Goal: Check status: Check status

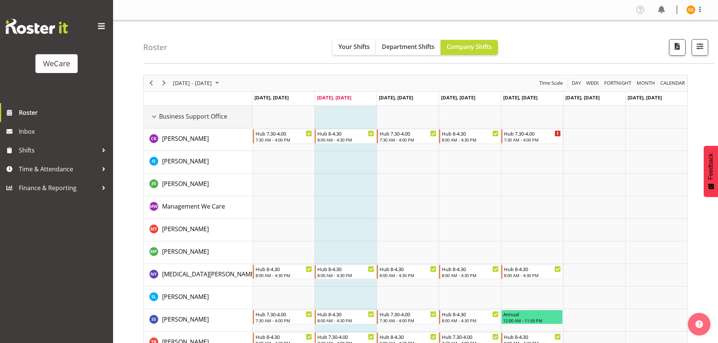
click at [156, 116] on div "Business Support Office resource" at bounding box center [154, 117] width 10 height 10
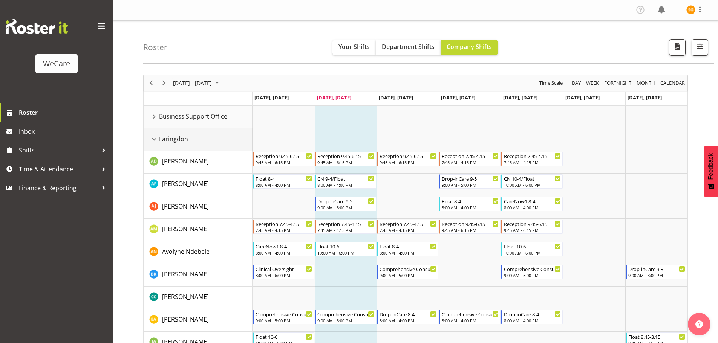
click at [156, 138] on div "Faringdon resource" at bounding box center [154, 140] width 10 height 10
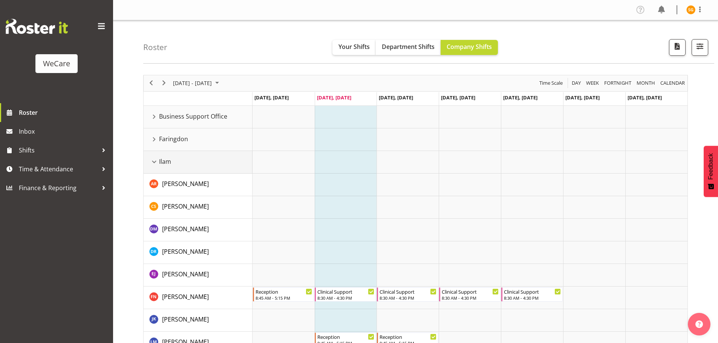
click at [153, 164] on div "Ilam resource" at bounding box center [154, 162] width 10 height 10
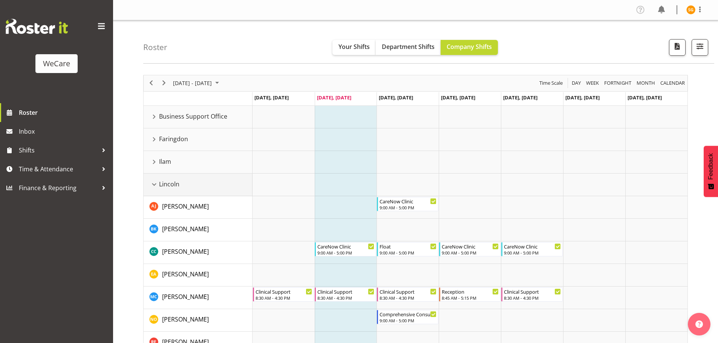
click at [152, 188] on div "Lincoln resource" at bounding box center [154, 185] width 10 height 10
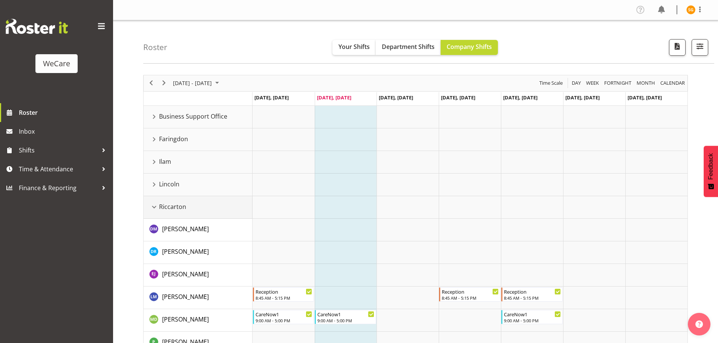
click at [152, 207] on div "Riccarton resource" at bounding box center [154, 207] width 10 height 10
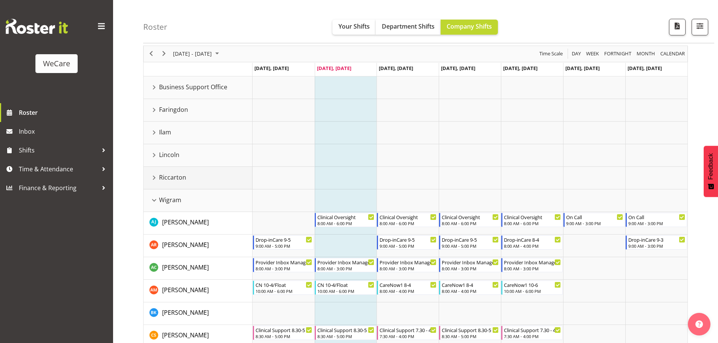
scroll to position [25, 0]
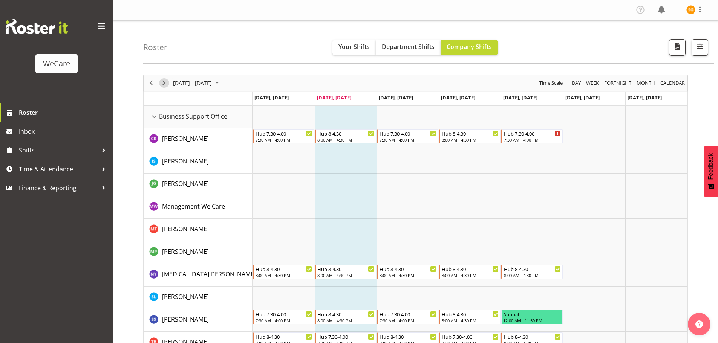
click at [165, 83] on span "Next" at bounding box center [163, 82] width 9 height 9
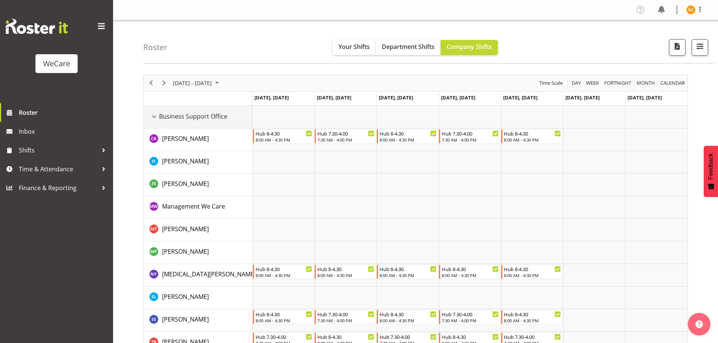
click at [155, 117] on div "Business Support Office resource" at bounding box center [154, 117] width 10 height 10
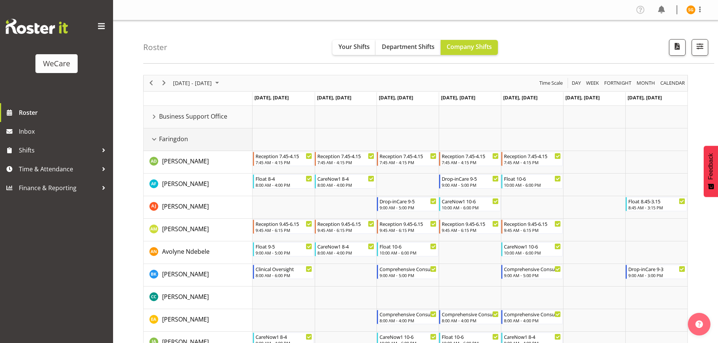
click at [156, 139] on div "Faringdon resource" at bounding box center [154, 140] width 10 height 10
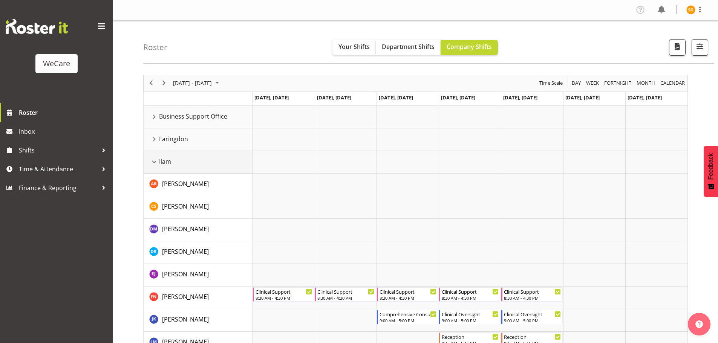
click at [153, 161] on div "Ilam resource" at bounding box center [154, 162] width 10 height 10
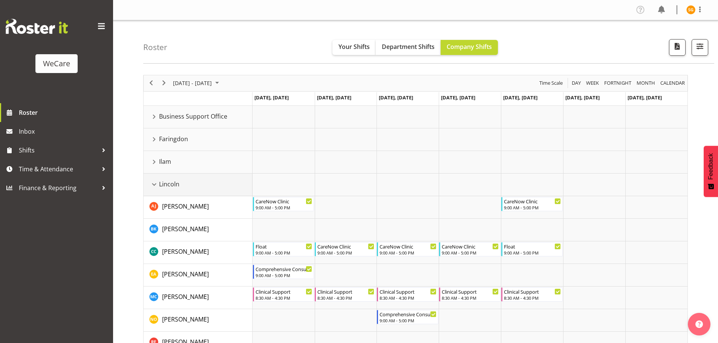
click at [151, 187] on div "Lincoln resource" at bounding box center [154, 185] width 10 height 10
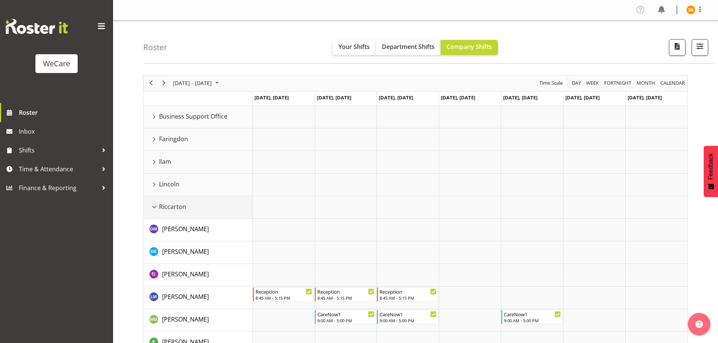
click at [153, 206] on div "Riccarton resource" at bounding box center [154, 207] width 10 height 10
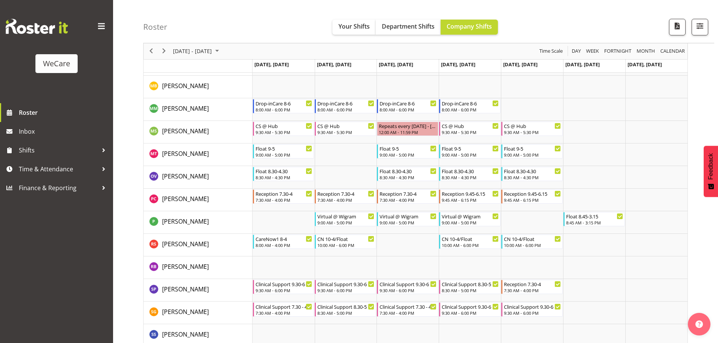
scroll to position [566, 0]
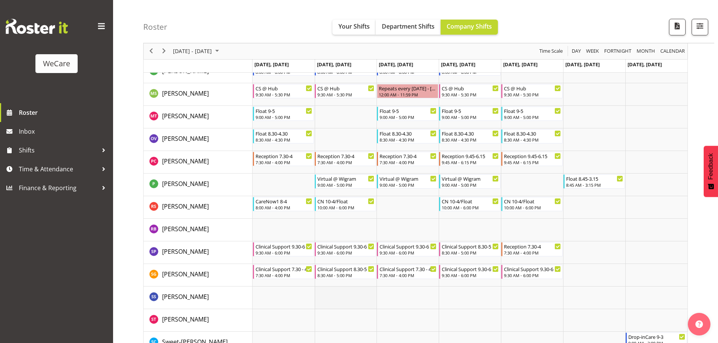
click at [374, 308] on td "Timeline Week of October 14, 2025" at bounding box center [346, 298] width 62 height 23
click at [164, 52] on span "Next" at bounding box center [163, 51] width 9 height 9
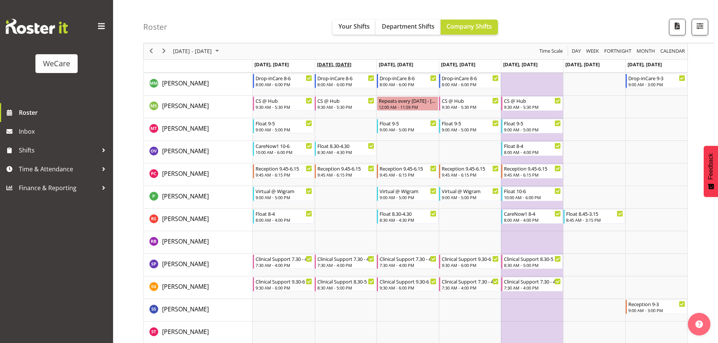
scroll to position [2173, 0]
click at [164, 49] on span "Next" at bounding box center [163, 51] width 9 height 9
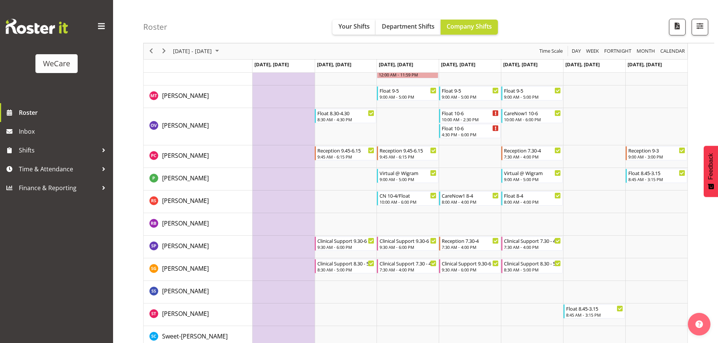
scroll to position [2264, 0]
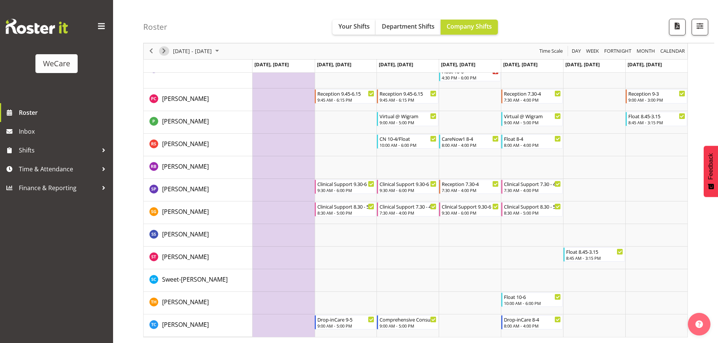
click at [159, 49] on span "Next" at bounding box center [163, 51] width 9 height 9
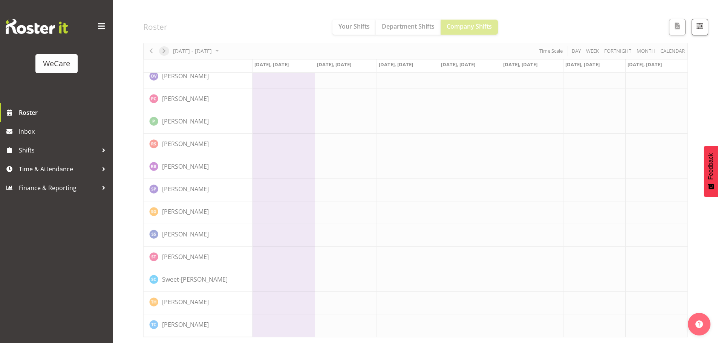
scroll to position [2234, 0]
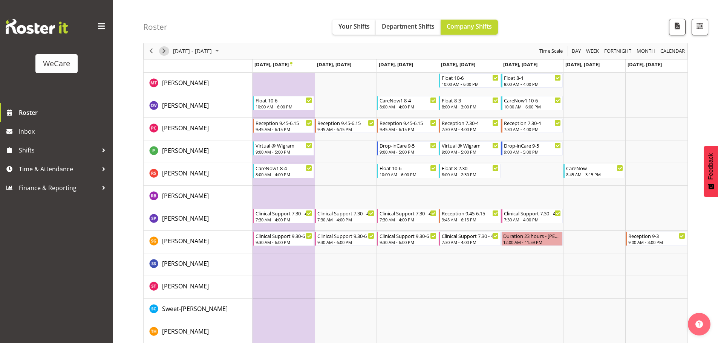
scroll to position [2264, 0]
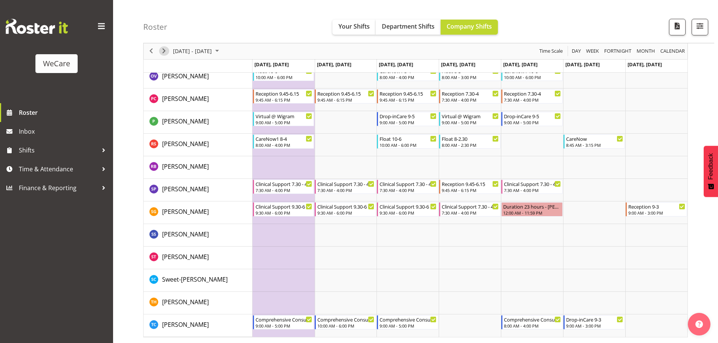
click at [164, 51] on span "Next" at bounding box center [163, 51] width 9 height 9
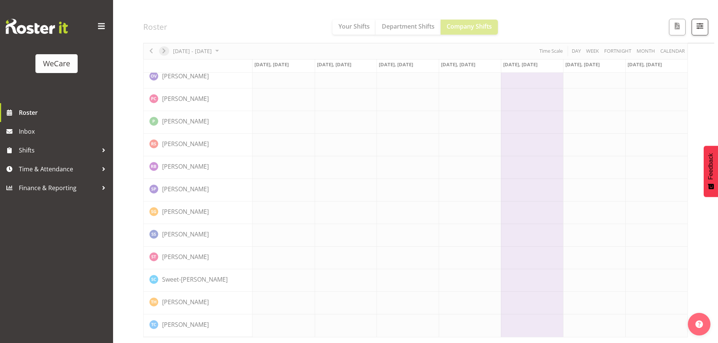
scroll to position [2234, 0]
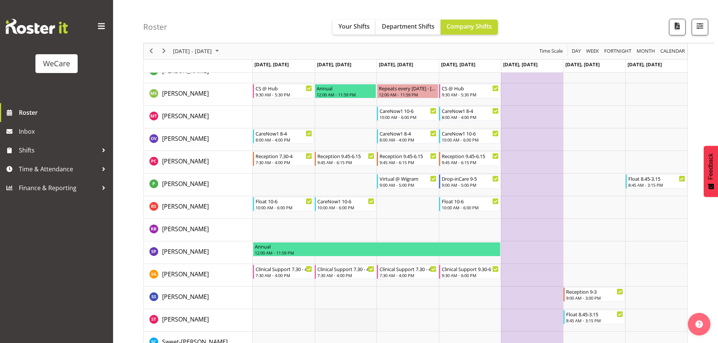
scroll to position [2188, 0]
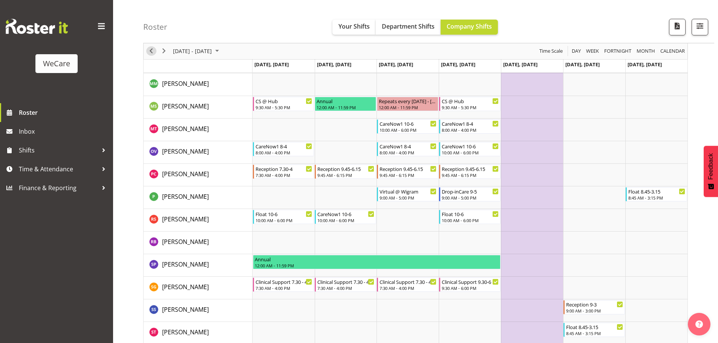
click at [152, 51] on span "Previous" at bounding box center [151, 51] width 9 height 9
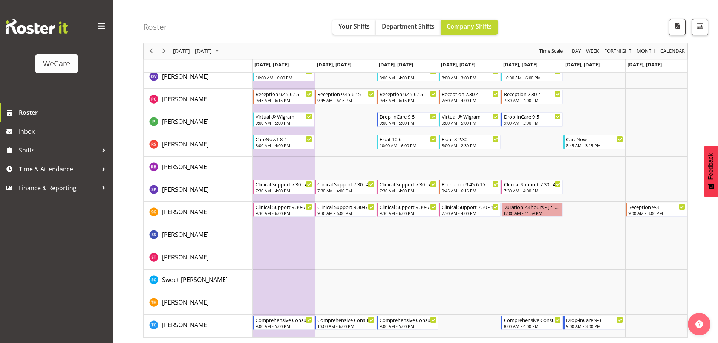
scroll to position [2264, 0]
click at [163, 49] on span "Next" at bounding box center [163, 51] width 9 height 9
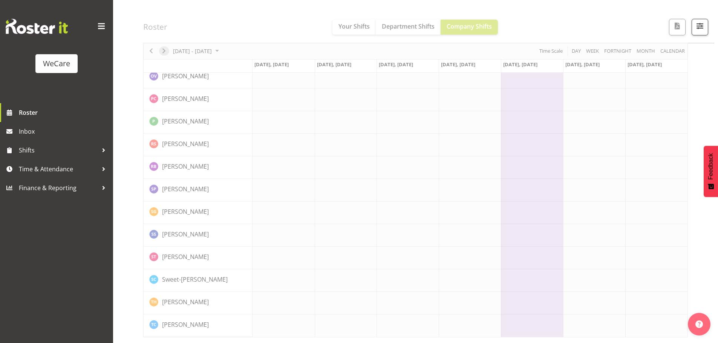
scroll to position [2234, 0]
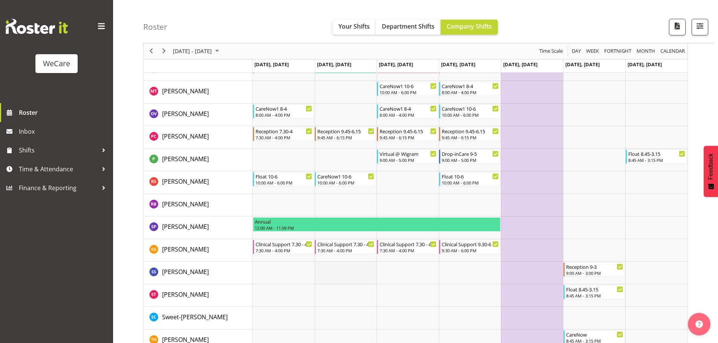
scroll to position [2264, 0]
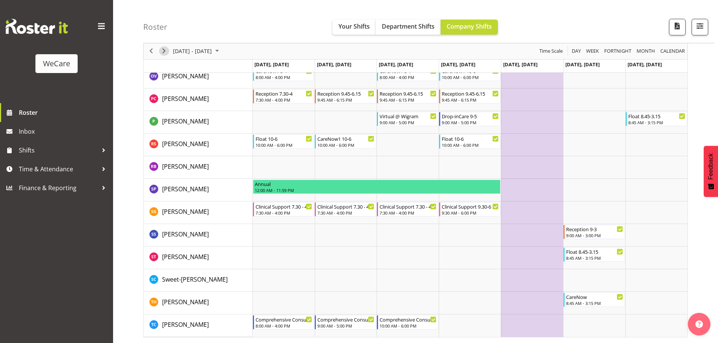
click at [165, 49] on span "Next" at bounding box center [163, 51] width 9 height 9
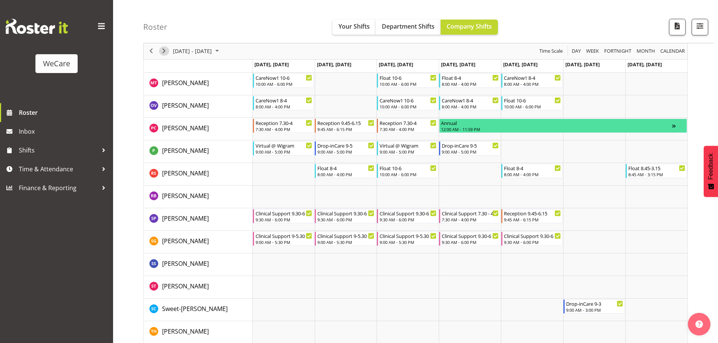
scroll to position [2264, 0]
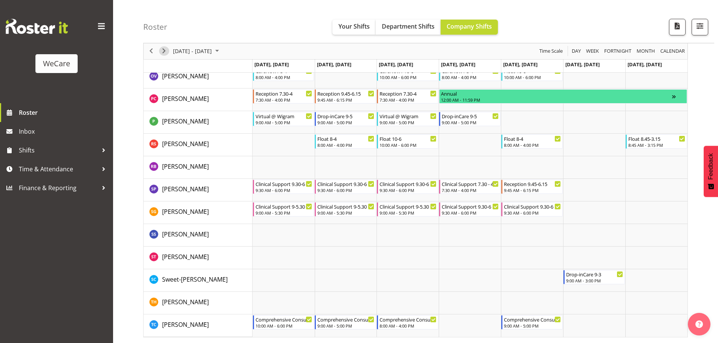
drag, startPoint x: 166, startPoint y: 51, endPoint x: 283, endPoint y: 159, distance: 159.6
click at [166, 51] on span "Next" at bounding box center [163, 51] width 9 height 9
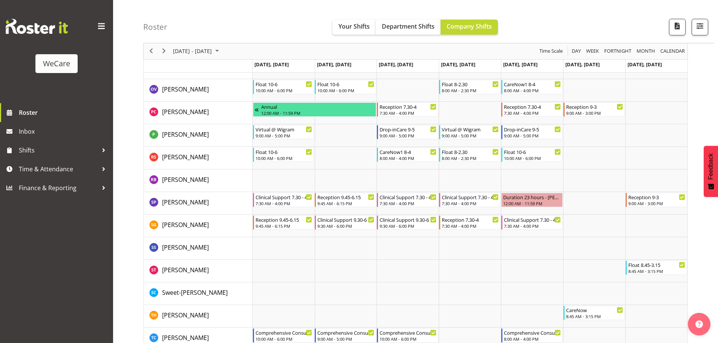
scroll to position [2264, 0]
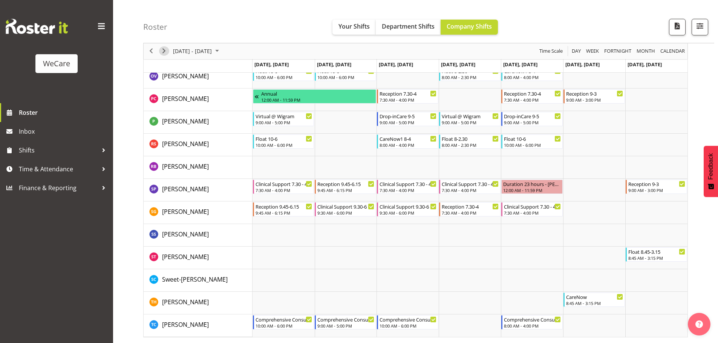
click at [161, 51] on span "Next" at bounding box center [163, 51] width 9 height 9
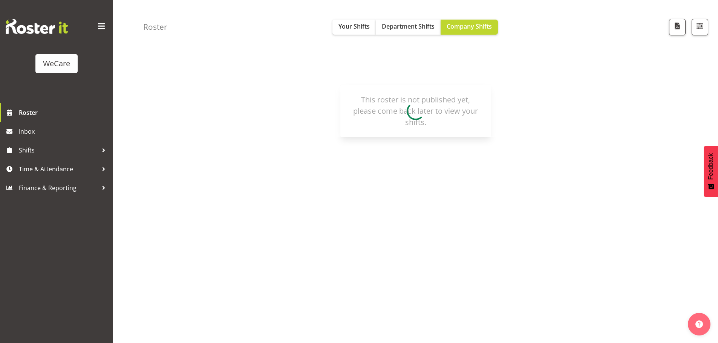
scroll to position [28, 0]
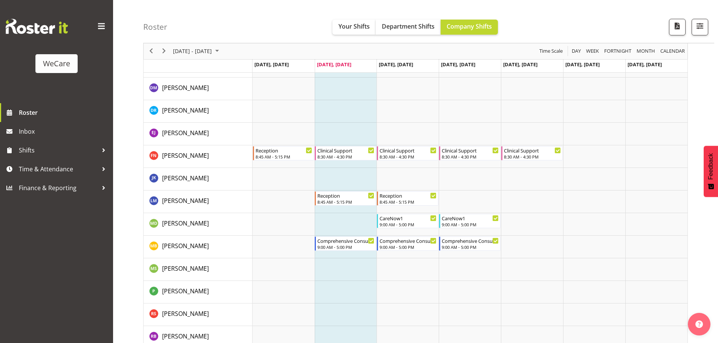
scroll to position [867, 0]
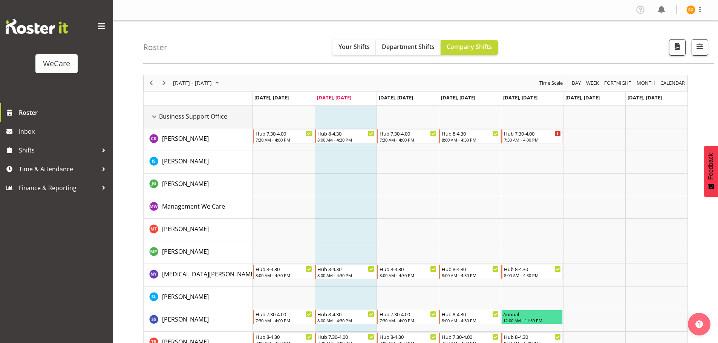
click at [152, 116] on div "Business Support Office resource" at bounding box center [154, 117] width 10 height 10
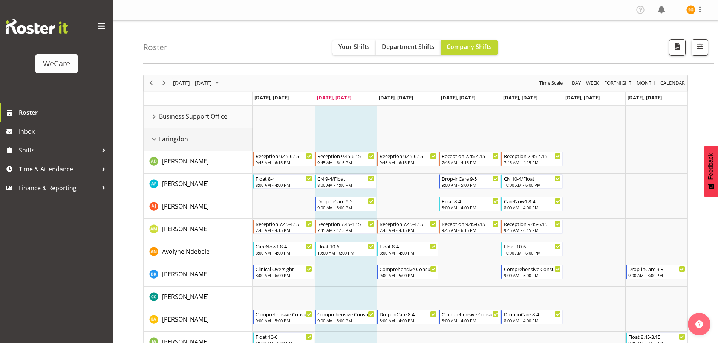
click at [157, 139] on div "Faringdon resource" at bounding box center [154, 140] width 10 height 10
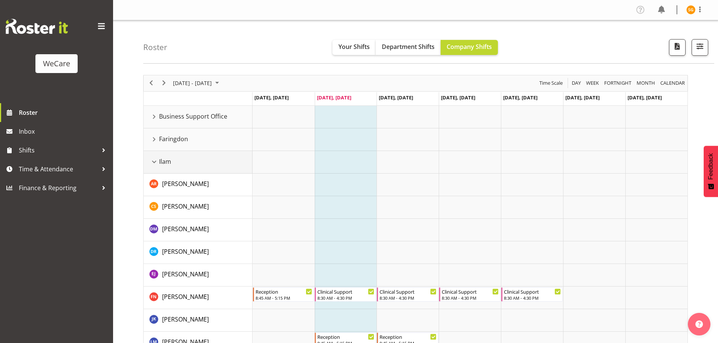
click at [155, 162] on div "Ilam resource" at bounding box center [154, 162] width 10 height 10
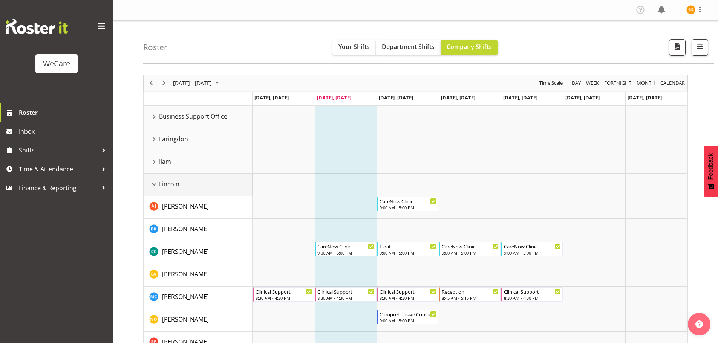
click at [156, 184] on div "Lincoln resource" at bounding box center [154, 185] width 10 height 10
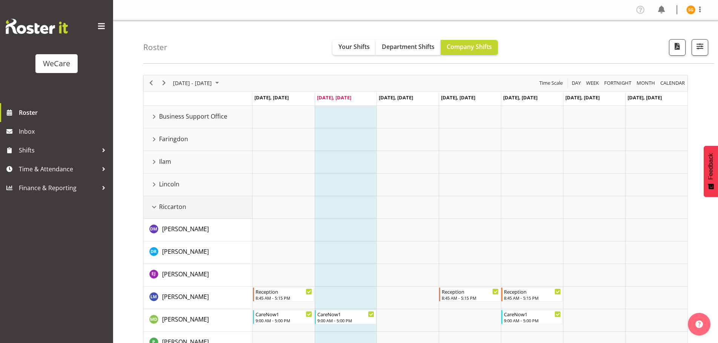
click at [157, 208] on div "Riccarton resource" at bounding box center [154, 207] width 10 height 10
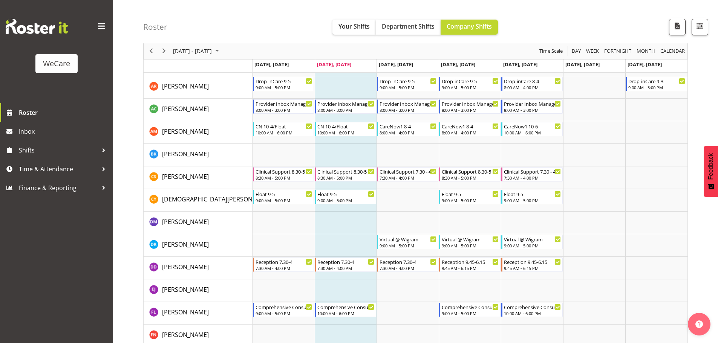
scroll to position [189, 0]
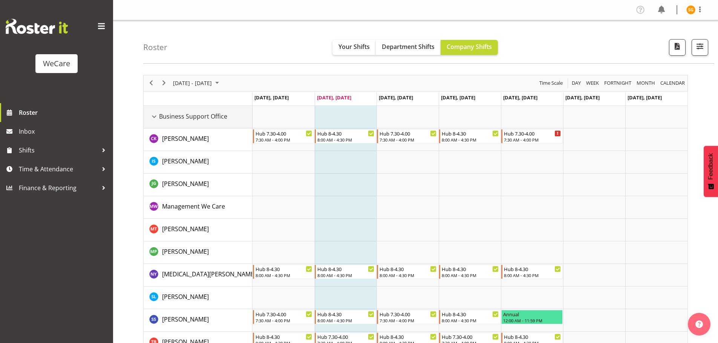
click at [155, 118] on div "Business Support Office resource" at bounding box center [154, 117] width 10 height 10
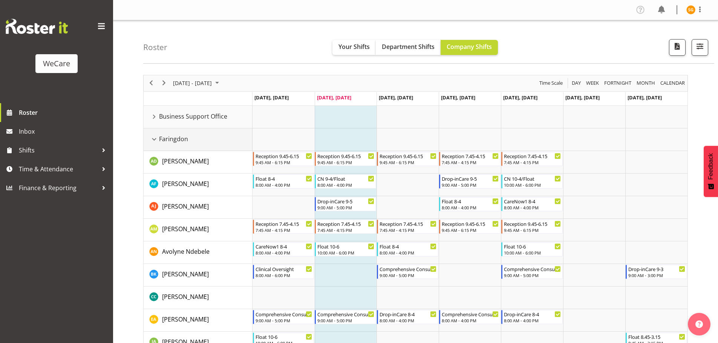
click at [150, 140] on div "Faringdon resource" at bounding box center [154, 140] width 10 height 10
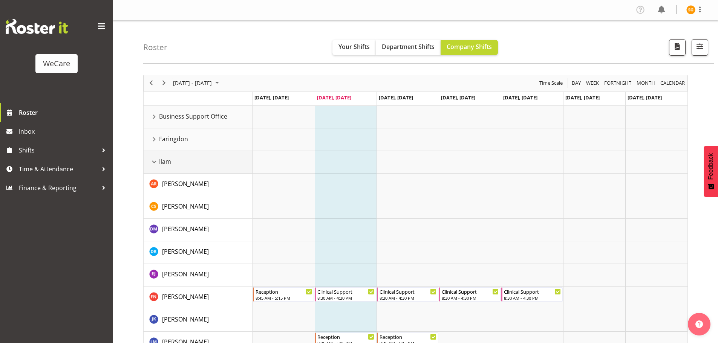
click at [154, 161] on div "Ilam resource" at bounding box center [154, 162] width 10 height 10
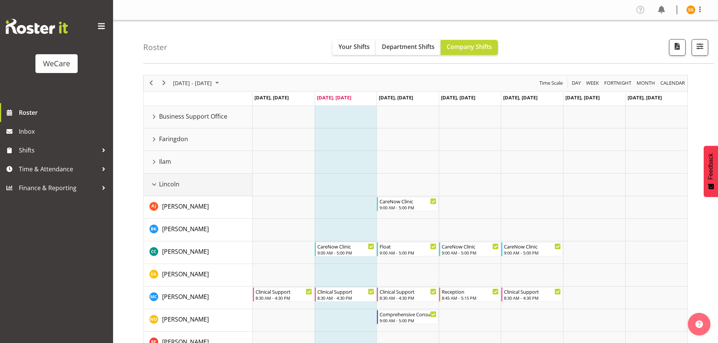
click at [156, 185] on div "Lincoln resource" at bounding box center [154, 185] width 10 height 10
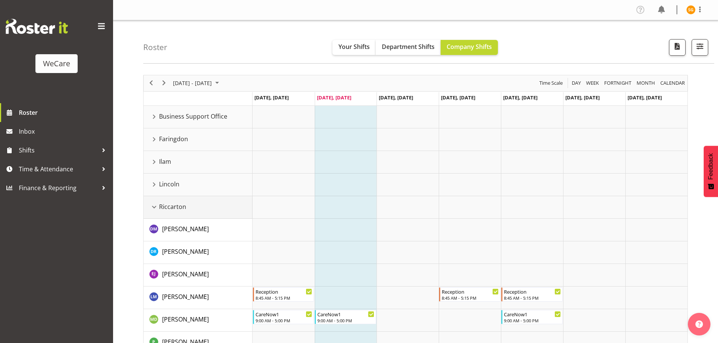
click at [158, 206] on div "Riccarton resource" at bounding box center [154, 207] width 10 height 10
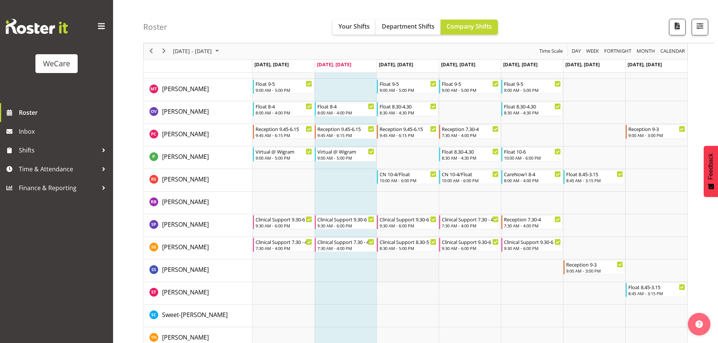
scroll to position [628, 0]
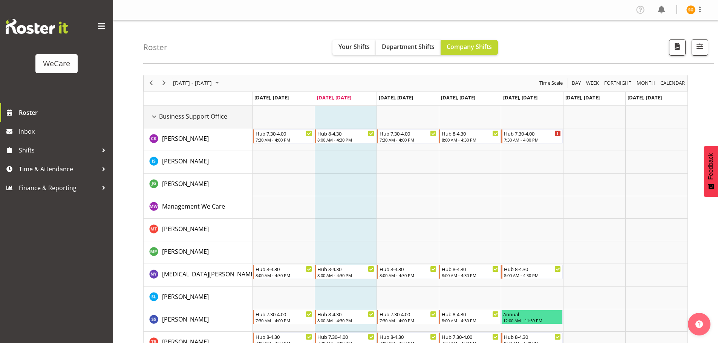
click at [149, 118] on div "Business Support Office resource" at bounding box center [154, 117] width 10 height 10
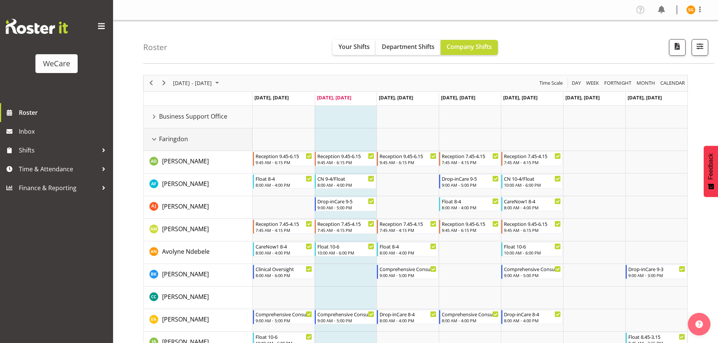
click at [155, 139] on div "Faringdon resource" at bounding box center [154, 140] width 10 height 10
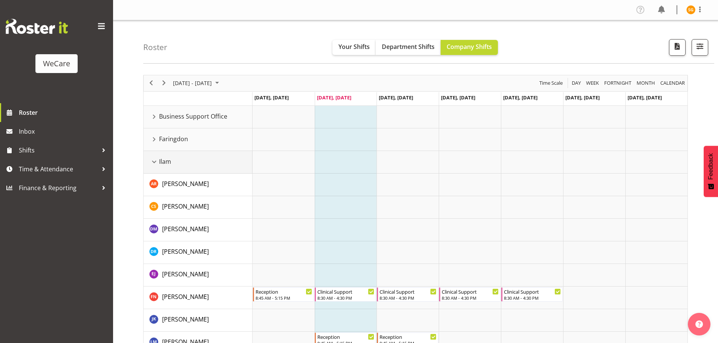
click at [153, 161] on div "Ilam resource" at bounding box center [154, 162] width 10 height 10
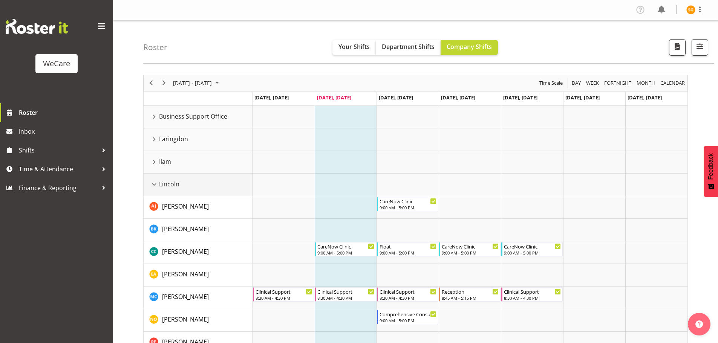
click at [154, 182] on div "Lincoln resource" at bounding box center [154, 185] width 10 height 10
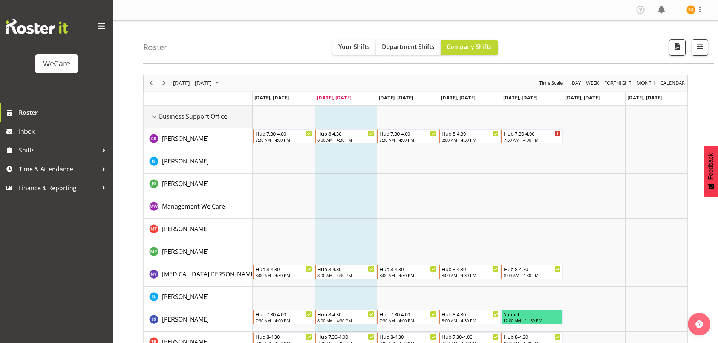
click at [155, 114] on div "Business Support Office resource" at bounding box center [154, 117] width 10 height 10
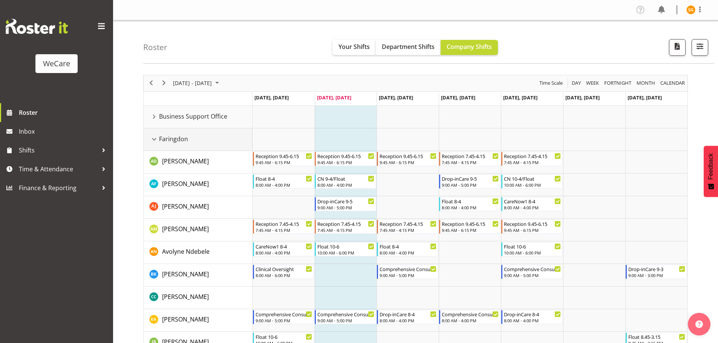
click at [154, 143] on div "Faringdon resource" at bounding box center [154, 140] width 10 height 10
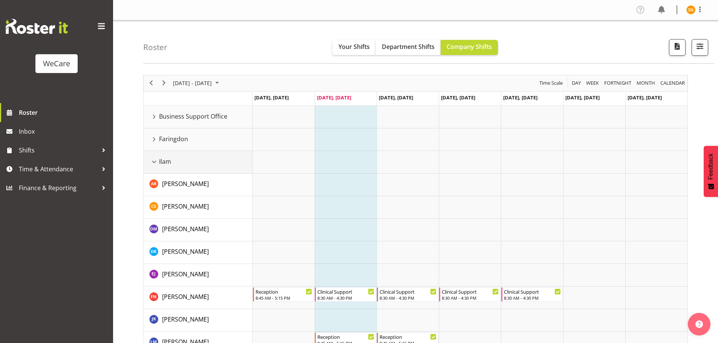
click at [153, 164] on div "Ilam resource" at bounding box center [154, 162] width 10 height 10
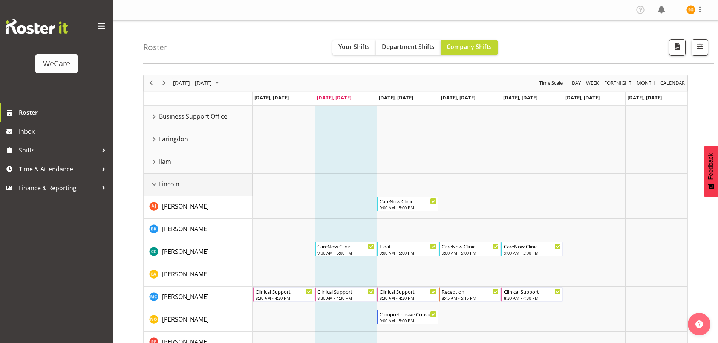
click at [154, 185] on div "Lincoln resource" at bounding box center [154, 185] width 10 height 10
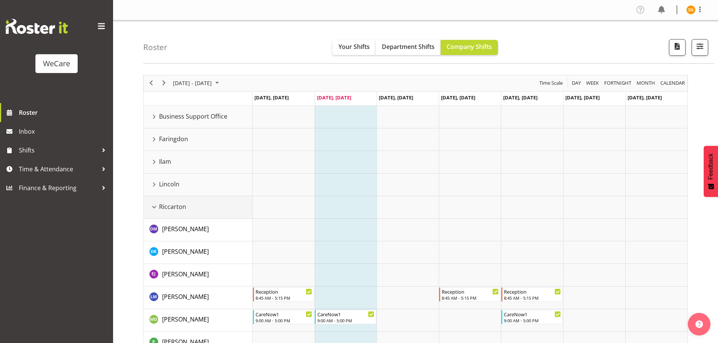
click at [156, 207] on div "Riccarton resource" at bounding box center [154, 207] width 10 height 10
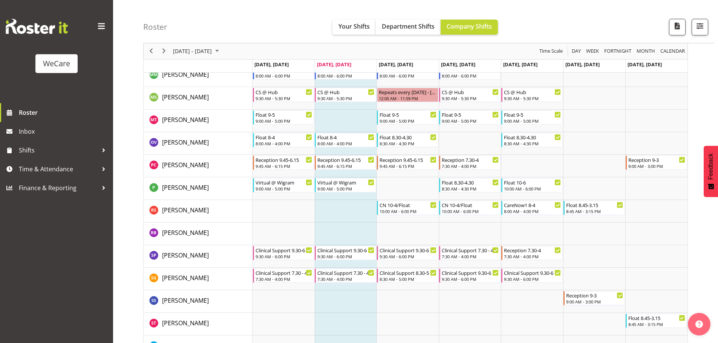
scroll to position [628, 0]
